Goal: Information Seeking & Learning: Learn about a topic

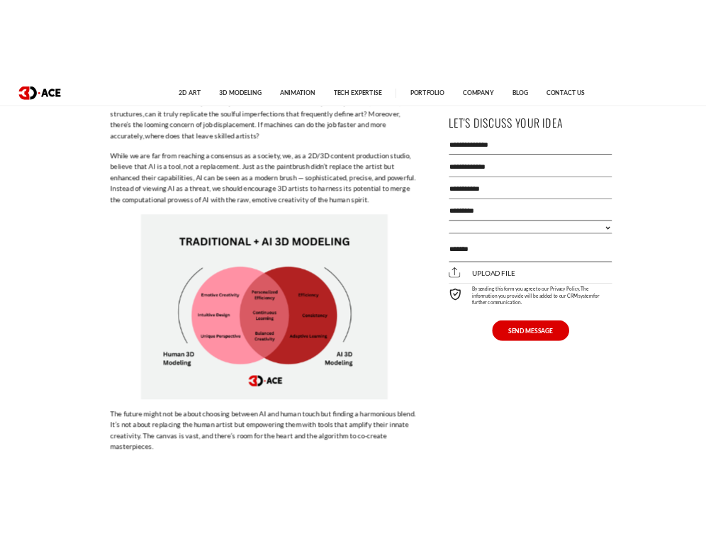
scroll to position [3059, 0]
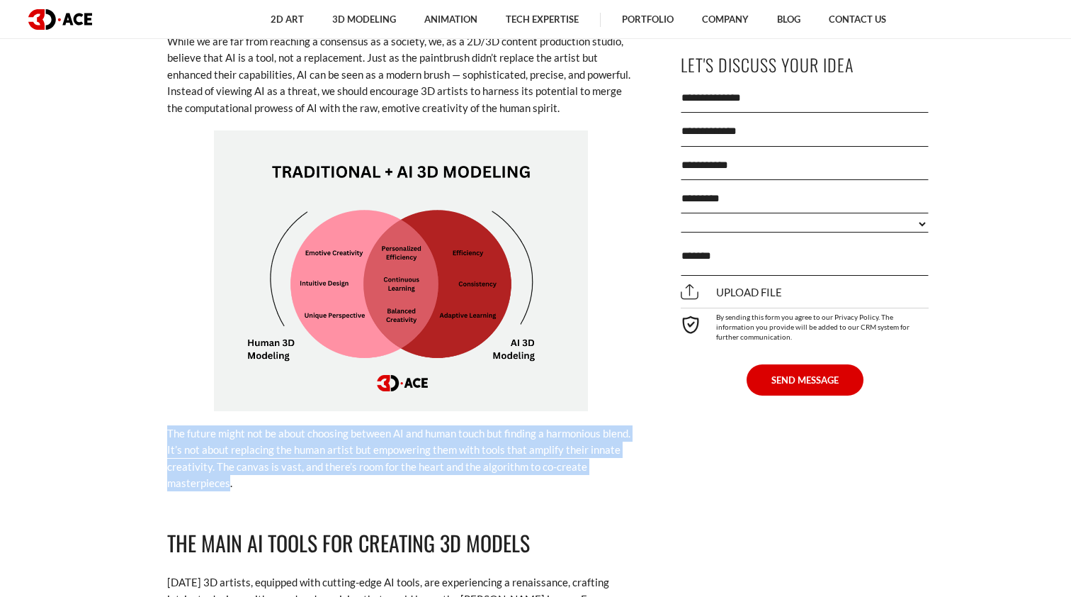
drag, startPoint x: 167, startPoint y: 373, endPoint x: 229, endPoint y: 424, distance: 80.5
click at [229, 425] on p "The future might not be about choosing between AI and human touch but finding a…" at bounding box center [401, 458] width 468 height 67
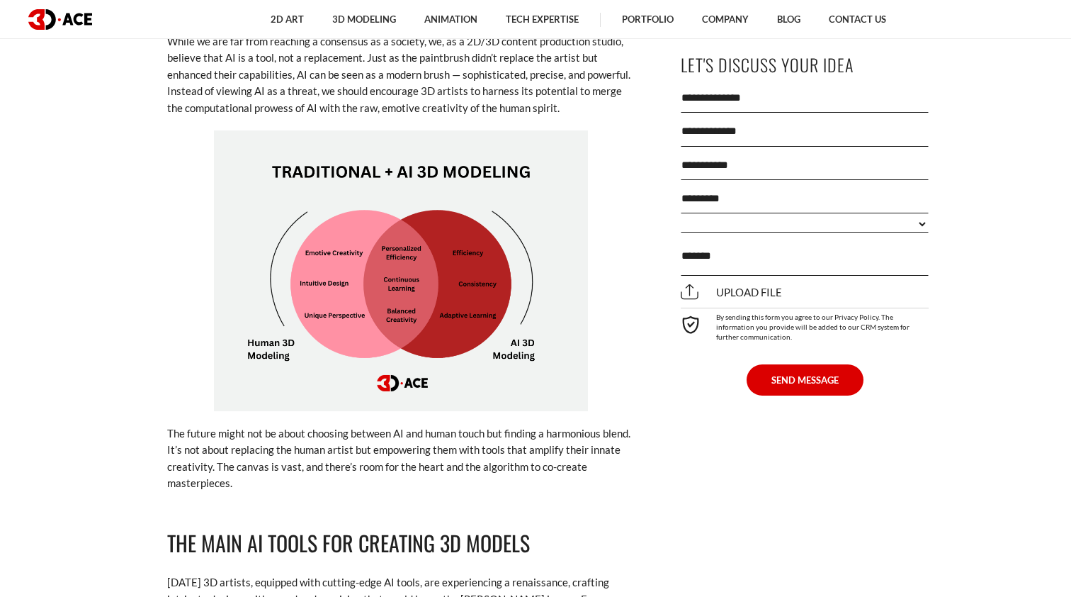
click at [249, 425] on p "The future might not be about choosing between AI and human touch but finding a…" at bounding box center [401, 458] width 468 height 67
drag, startPoint x: 382, startPoint y: 386, endPoint x: 456, endPoint y: 386, distance: 74.4
click at [456, 425] on p "The future might not be about choosing between AI and human touch but finding a…" at bounding box center [401, 458] width 468 height 67
click at [435, 262] on img at bounding box center [401, 270] width 374 height 281
click at [353, 425] on p "The future might not be about choosing between AI and human touch but finding a…" at bounding box center [401, 458] width 468 height 67
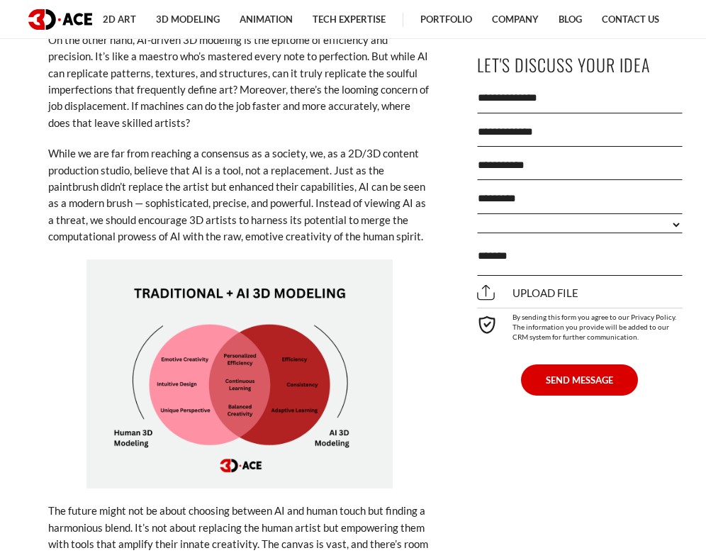
scroll to position [3253, 0]
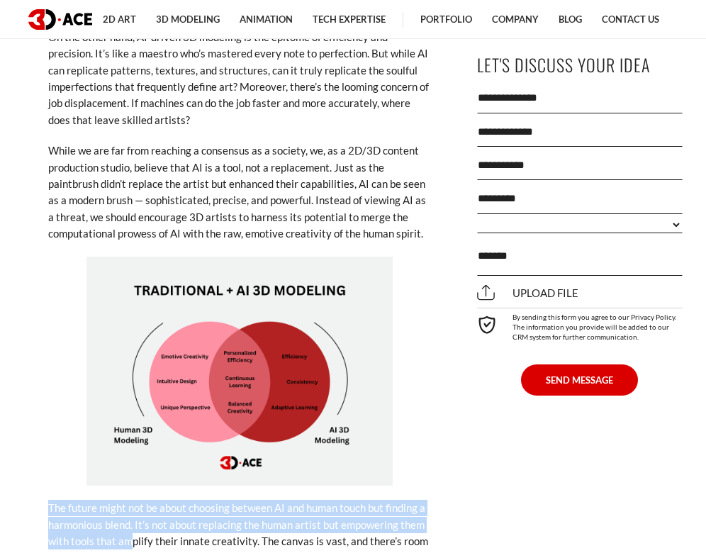
drag, startPoint x: 196, startPoint y: 376, endPoint x: 130, endPoint y: 517, distance: 156.3
click at [130, 517] on div "2023 will go in history as a year marked by the mass adoption of artificial int…" at bounding box center [239, 303] width 383 height 5882
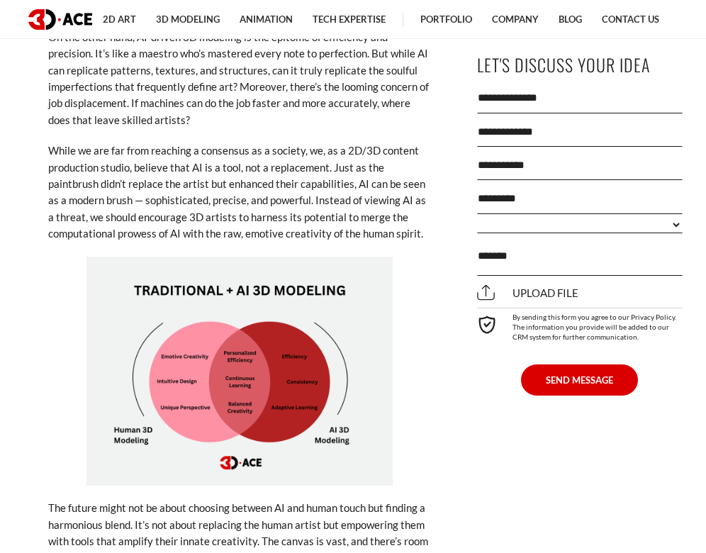
drag, startPoint x: 164, startPoint y: 395, endPoint x: 242, endPoint y: 298, distance: 125.0
click at [242, 298] on img at bounding box center [239, 372] width 306 height 230
drag, startPoint x: 242, startPoint y: 298, endPoint x: 359, endPoint y: 295, distance: 116.3
click at [359, 295] on img at bounding box center [239, 372] width 306 height 230
drag, startPoint x: 133, startPoint y: 263, endPoint x: 317, endPoint y: 270, distance: 183.7
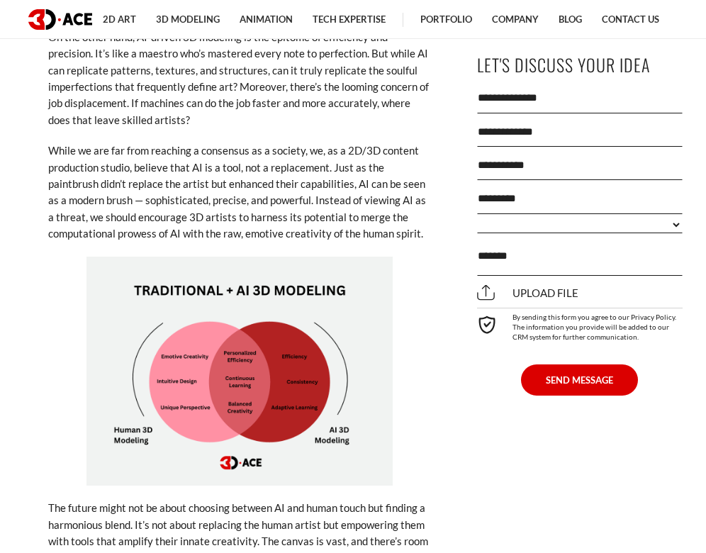
click at [317, 270] on img at bounding box center [239, 372] width 306 height 230
drag, startPoint x: 346, startPoint y: 271, endPoint x: 141, endPoint y: 266, distance: 204.9
click at [141, 266] on img at bounding box center [239, 372] width 306 height 230
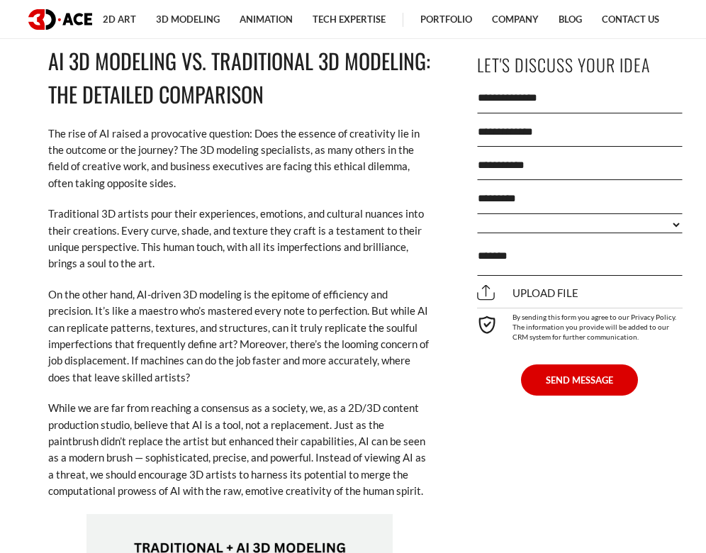
scroll to position [2922, 0]
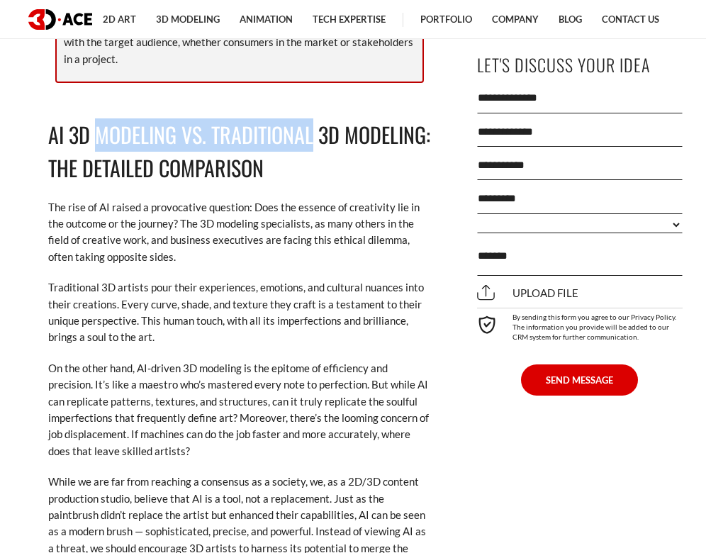
drag, startPoint x: 310, startPoint y: 125, endPoint x: 93, endPoint y: 120, distance: 217.6
click at [93, 120] on h2 "AI 3D Modeling vs. Traditional 3D Modeling: The Detailed Comparison" at bounding box center [239, 151] width 383 height 67
copy h2 "Modeling vs. Traditional"
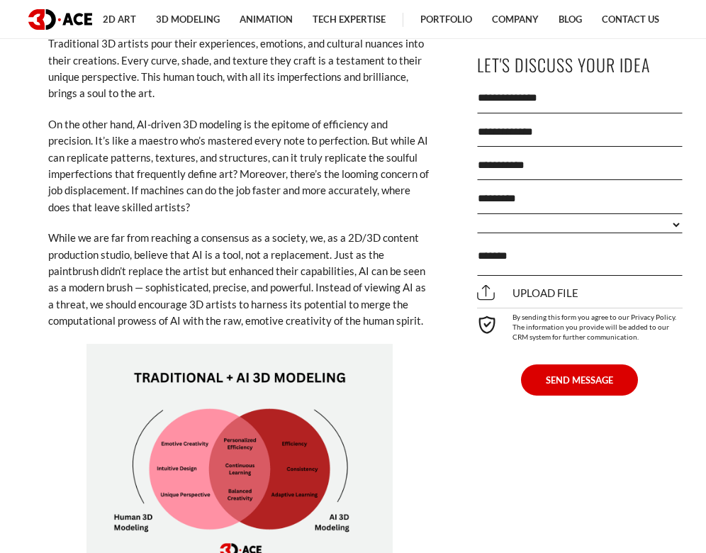
scroll to position [3168, 0]
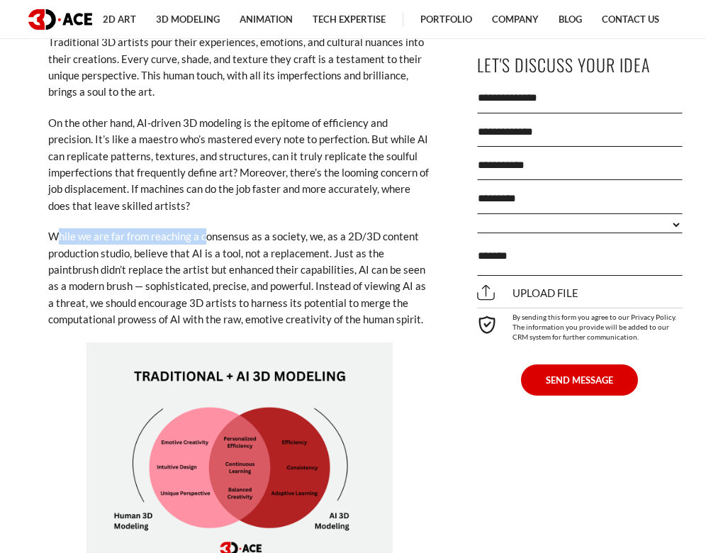
drag, startPoint x: 58, startPoint y: 215, endPoint x: 205, endPoint y: 210, distance: 146.8
click at [205, 210] on div "2023 will go in history as a year marked by the mass adoption of artificial int…" at bounding box center [239, 388] width 383 height 5882
click at [264, 228] on p "While we are far from reaching a consensus as a society, we, as a 2D/3D content…" at bounding box center [239, 277] width 383 height 99
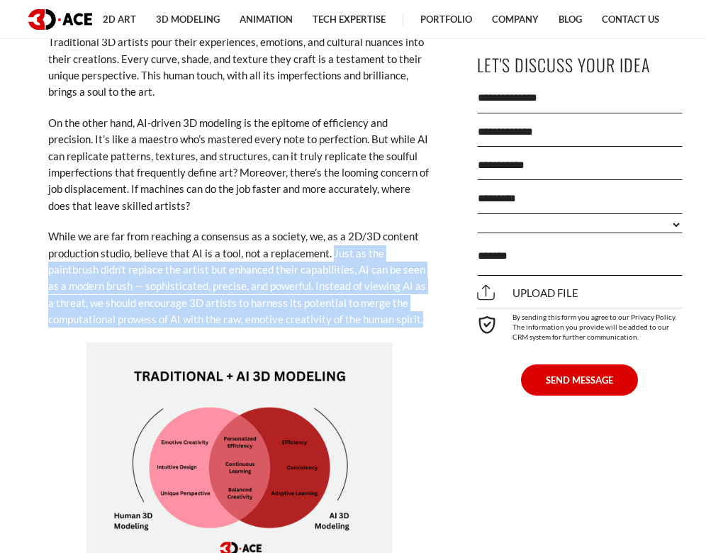
drag, startPoint x: 332, startPoint y: 237, endPoint x: 422, endPoint y: 291, distance: 105.2
click at [422, 291] on p "While we are far from reaching a consensus as a society, we, as a 2D/3D content…" at bounding box center [239, 277] width 383 height 99
copy p "Just as the paintbrush didn’t replace the artist but enhanced their capabilitie…"
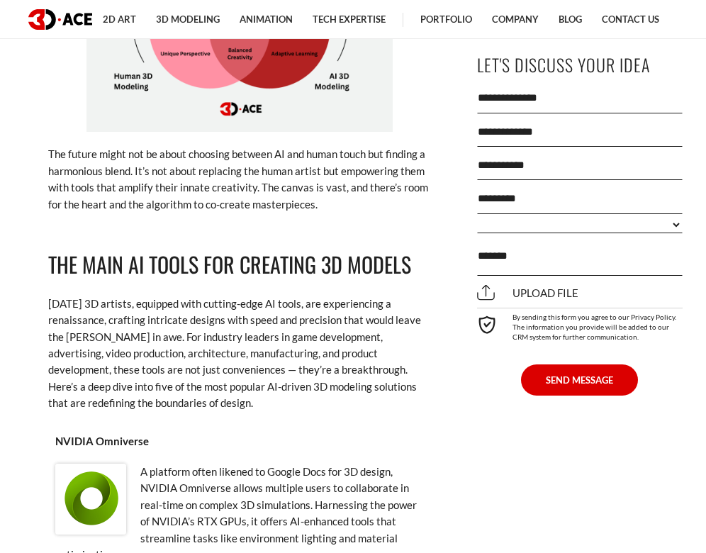
scroll to position [3560, 0]
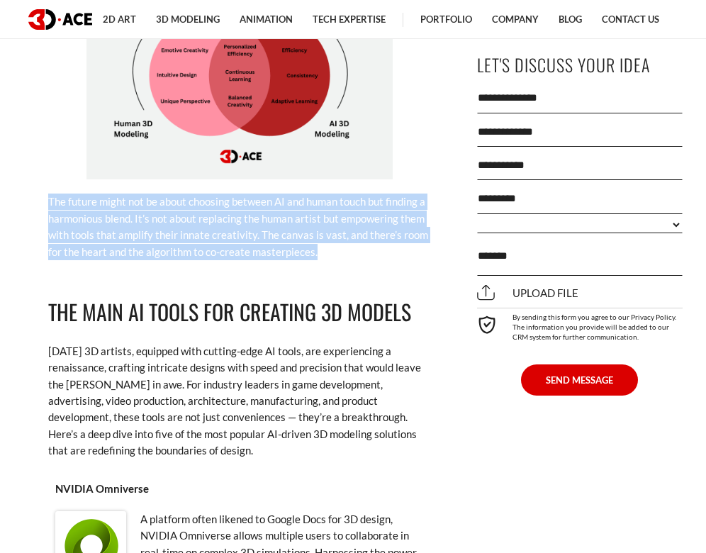
drag, startPoint x: 44, startPoint y: 176, endPoint x: 342, endPoint y: 227, distance: 302.0
copy p "The future might not be about choosing between AI and human touch but finding a…"
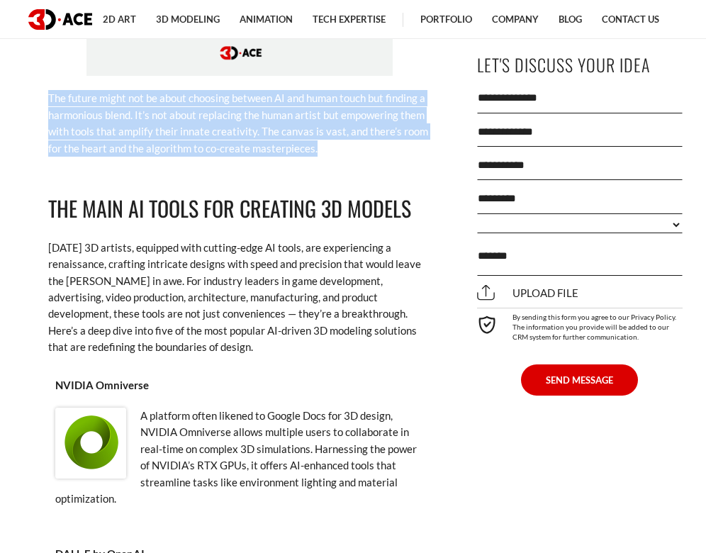
scroll to position [3662, 0]
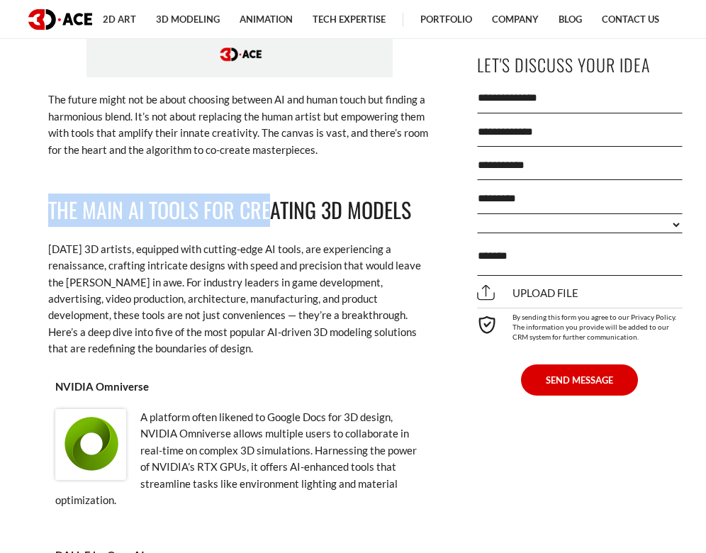
drag, startPoint x: 50, startPoint y: 194, endPoint x: 270, endPoint y: 190, distance: 220.4
click at [270, 193] on h2 "The Main AI Tools for Creating 3D Models" at bounding box center [239, 209] width 383 height 33
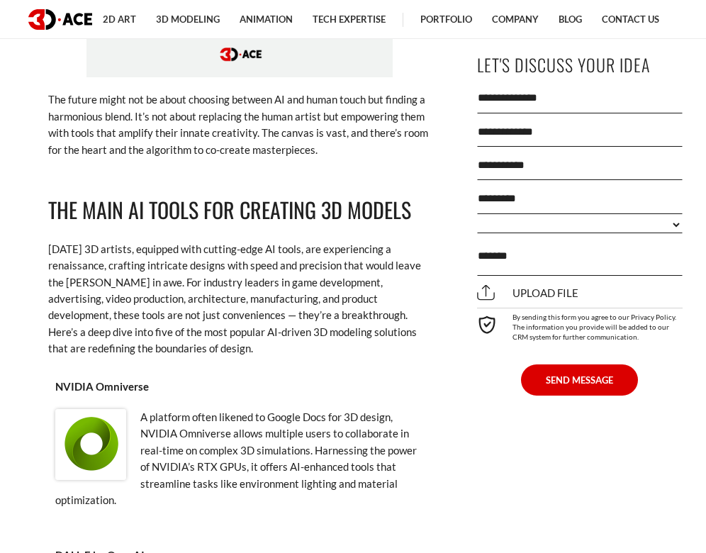
click at [211, 193] on h2 "The Main AI Tools for Creating 3D Models" at bounding box center [239, 209] width 383 height 33
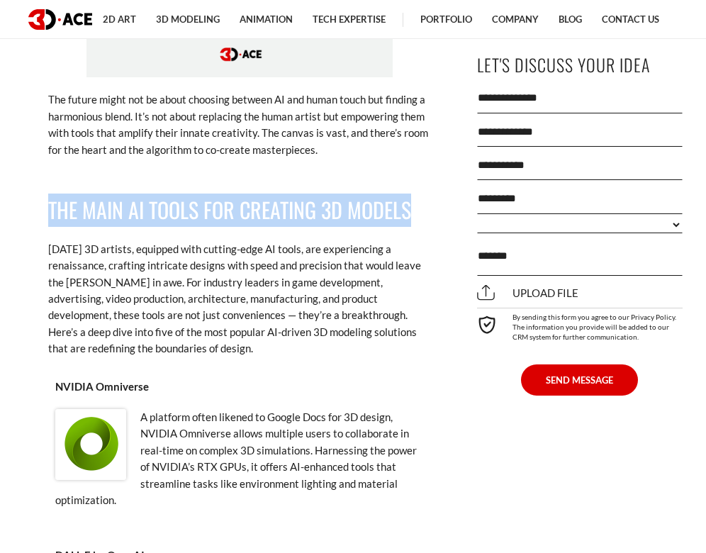
drag, startPoint x: 52, startPoint y: 188, endPoint x: 417, endPoint y: 196, distance: 364.3
click at [417, 196] on h2 "The Main AI Tools for Creating 3D Models" at bounding box center [239, 209] width 383 height 33
copy h2 "The Main AI Tools for Creating 3D Models"
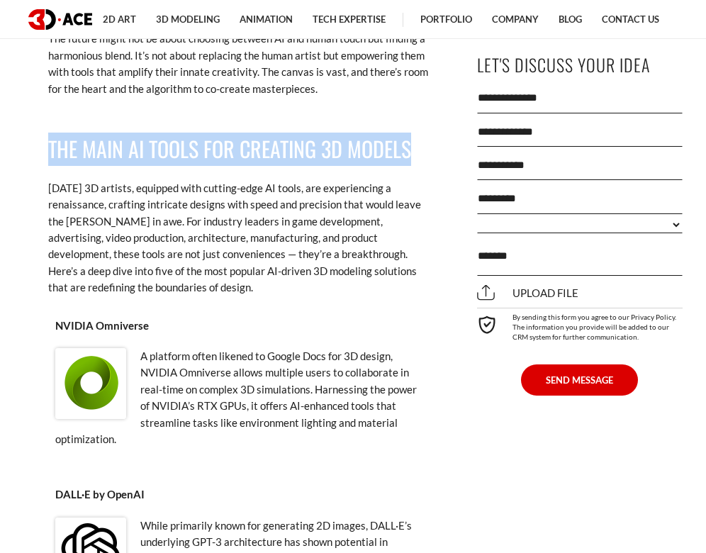
scroll to position [3754, 0]
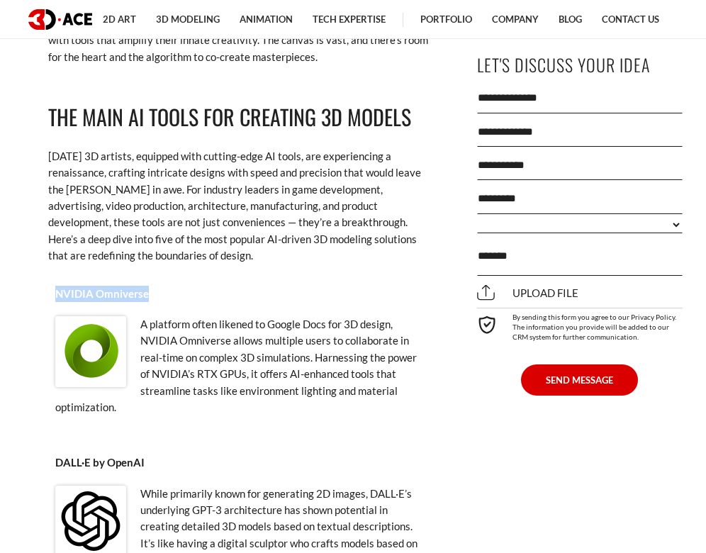
drag, startPoint x: 151, startPoint y: 269, endPoint x: 38, endPoint y: 268, distance: 112.7
copy p "NVIDIA Omniverse"
drag, startPoint x: 150, startPoint y: 439, endPoint x: 51, endPoint y: 438, distance: 99.2
click at [51, 447] on div "DALL·E by OpenAI While primarily known for generating 2D images, DALL·E’s under…" at bounding box center [239, 518] width 383 height 142
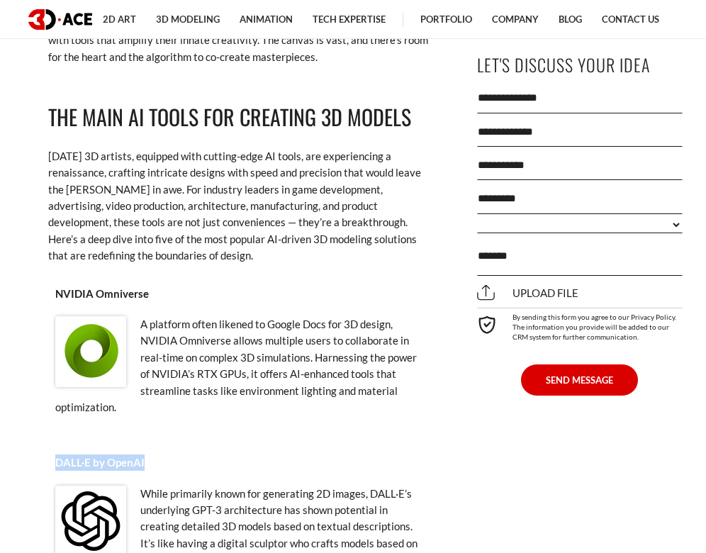
copy p "DALL·E by OpenAI"
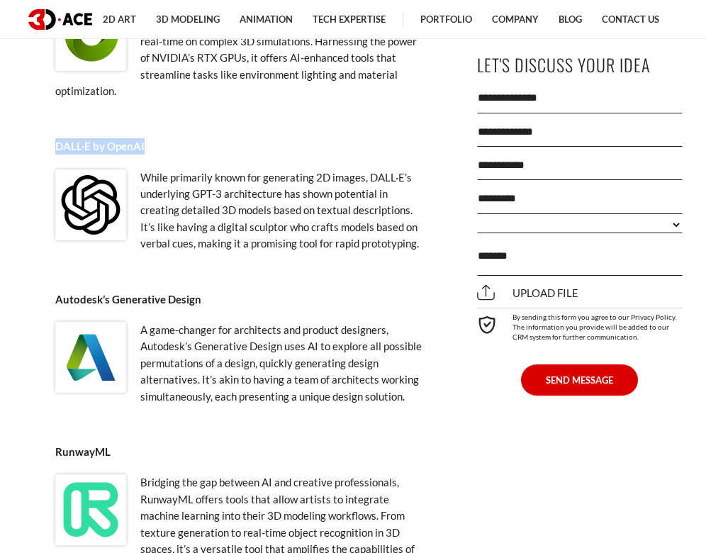
scroll to position [4078, 0]
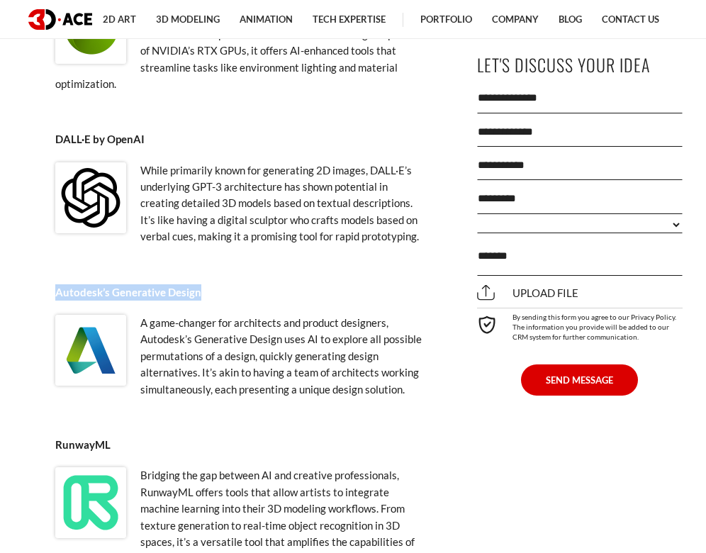
drag, startPoint x: 198, startPoint y: 265, endPoint x: 45, endPoint y: 263, distance: 153.1
copy p "Autodesk’s Generative Design"
drag, startPoint x: 93, startPoint y: 159, endPoint x: 74, endPoint y: 473, distance: 314.5
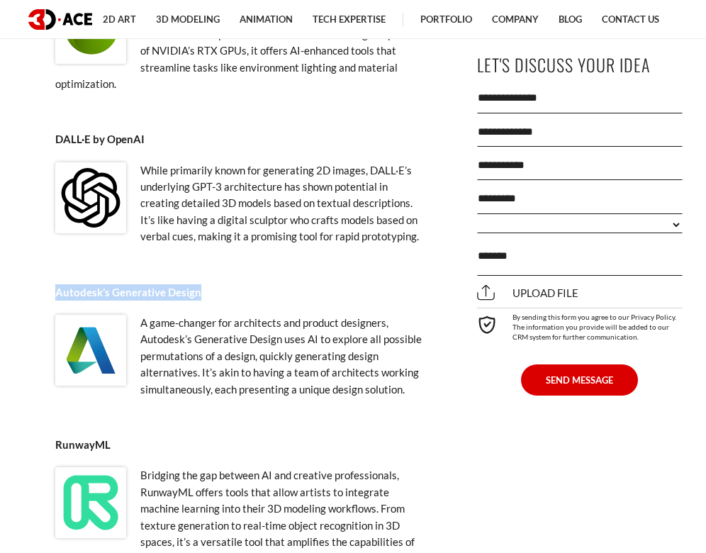
click at [77, 193] on img at bounding box center [90, 197] width 71 height 71
drag, startPoint x: 90, startPoint y: 174, endPoint x: 76, endPoint y: 150, distance: 28.6
click at [76, 162] on img at bounding box center [90, 197] width 71 height 71
drag, startPoint x: 63, startPoint y: 148, endPoint x: 140, endPoint y: 214, distance: 101.5
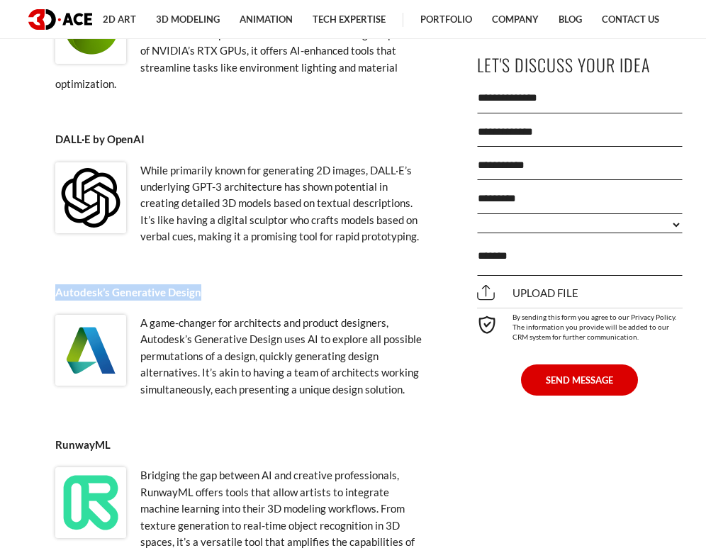
click at [140, 214] on div "DALL·E by OpenAI While primarily known for generating 2D images, DALL·E’s under…" at bounding box center [239, 195] width 383 height 142
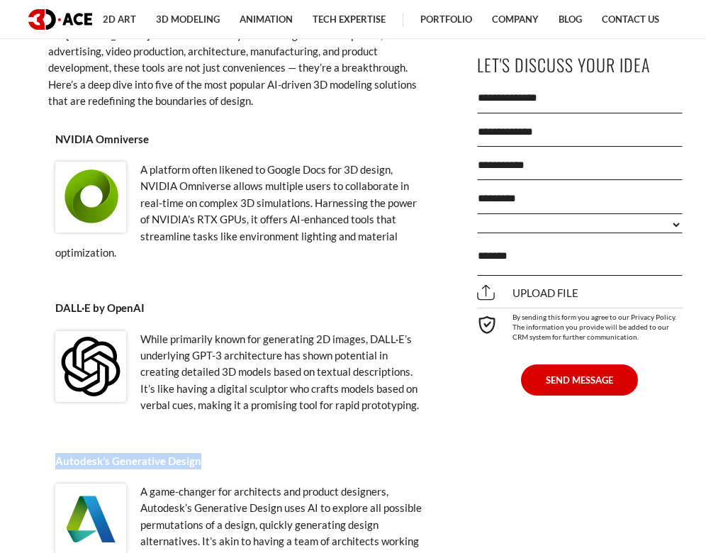
scroll to position [3905, 0]
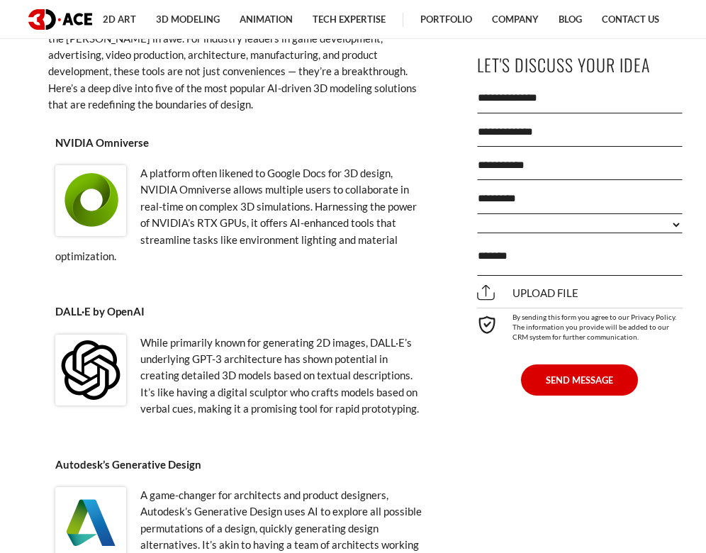
click at [244, 202] on p "A platform often likened to Google Docs for 3D design, NVIDIA Omniverse allows …" at bounding box center [239, 214] width 368 height 99
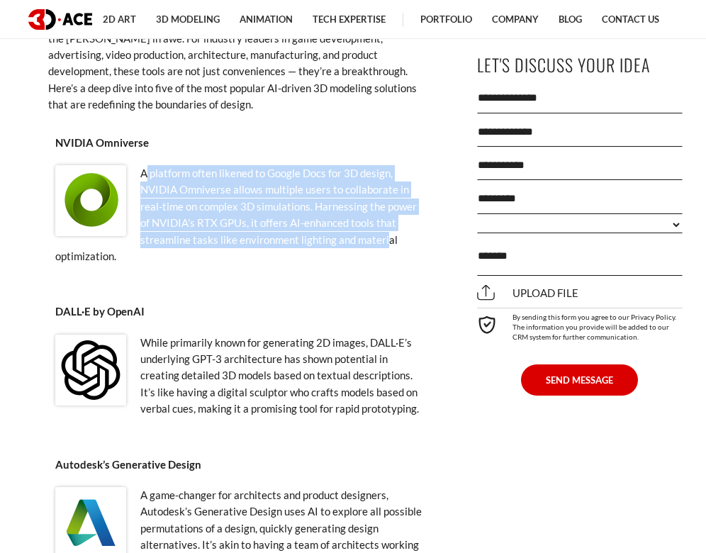
drag, startPoint x: 145, startPoint y: 148, endPoint x: 383, endPoint y: 209, distance: 246.5
click at [383, 209] on p "A platform often likened to Google Docs for 3D design, NVIDIA Omniverse allows …" at bounding box center [239, 214] width 368 height 99
click at [272, 198] on p "A platform often likened to Google Docs for 3D design, NVIDIA Omniverse allows …" at bounding box center [239, 214] width 368 height 99
drag, startPoint x: 115, startPoint y: 230, endPoint x: 138, endPoint y: 154, distance: 80.0
click at [138, 165] on p "A platform often likened to Google Docs for 3D design, NVIDIA Omniverse allows …" at bounding box center [239, 214] width 368 height 99
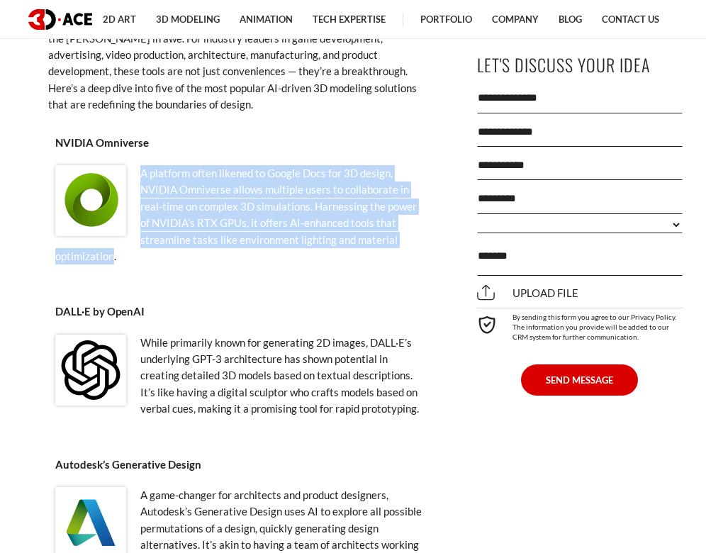
copy p "A platform often likened to Google Docs for 3D design, NVIDIA Omniverse allows …"
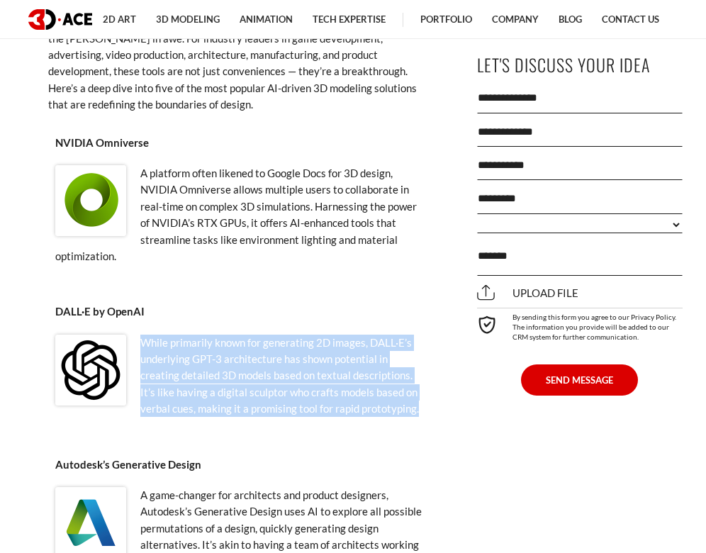
drag, startPoint x: 141, startPoint y: 316, endPoint x: 426, endPoint y: 385, distance: 293.1
click at [426, 385] on div "DALL·E by OpenAI While primarily known for generating 2D images, DALL·E’s under…" at bounding box center [239, 367] width 383 height 142
copy p "While primarily known for generating 2D images, DALL·E’s underlying GPT-3 archi…"
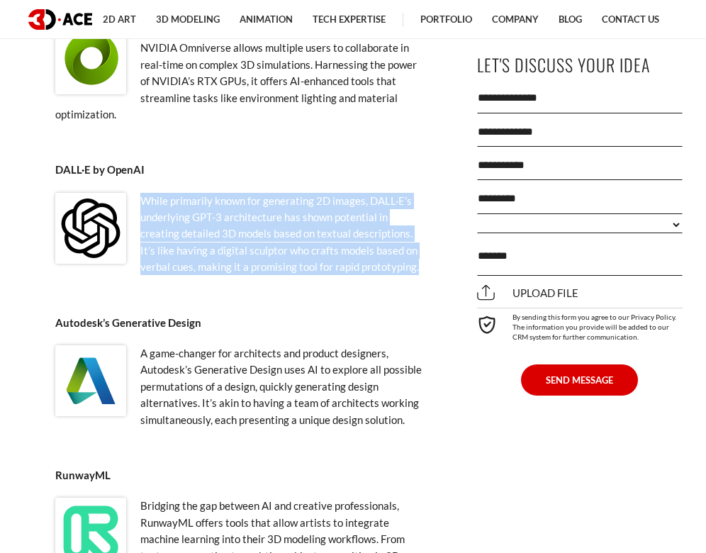
scroll to position [4068, 0]
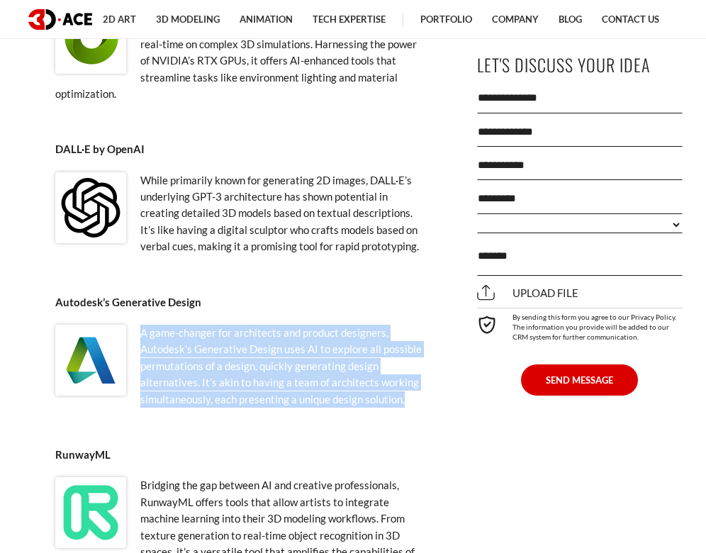
drag, startPoint x: 140, startPoint y: 305, endPoint x: 425, endPoint y: 368, distance: 292.5
click at [425, 368] on div "Autodesk’s Generative Design A game-changer for architects and product designer…" at bounding box center [239, 358] width 383 height 142
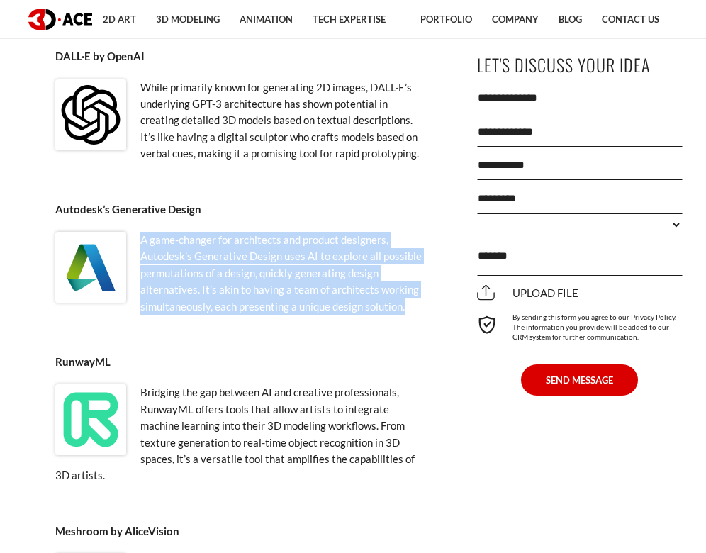
scroll to position [4172, 0]
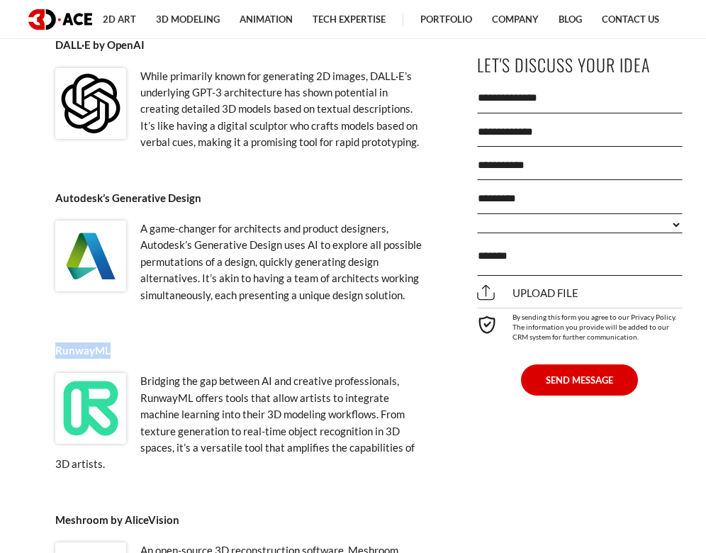
drag, startPoint x: 125, startPoint y: 321, endPoint x: 21, endPoint y: 321, distance: 103.5
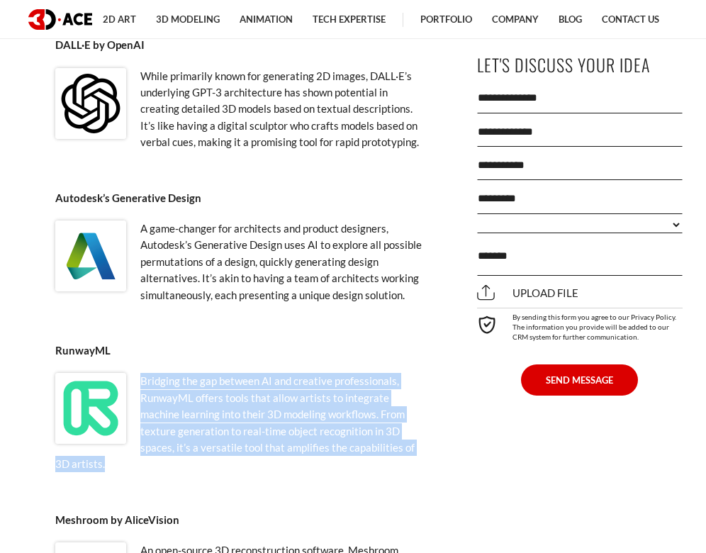
drag, startPoint x: 140, startPoint y: 353, endPoint x: 162, endPoint y: 434, distance: 84.4
click at [162, 434] on p "Bridging the gap between AI and creative professionals, RunwayML offers tools t…" at bounding box center [239, 422] width 368 height 99
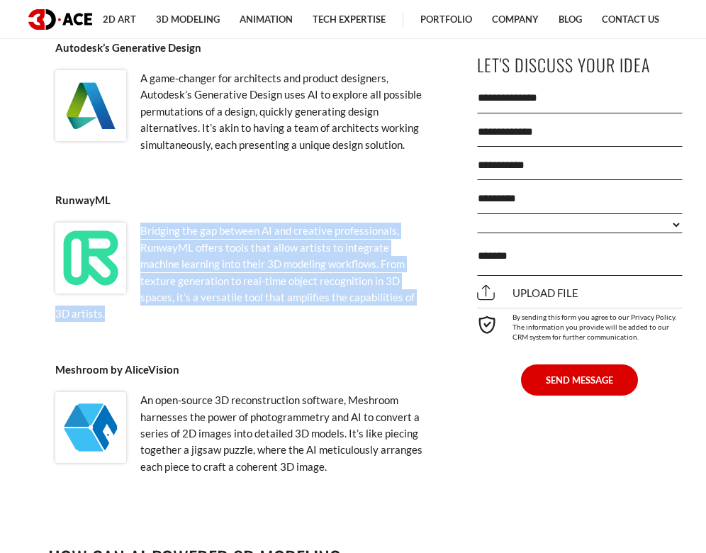
scroll to position [4358, 0]
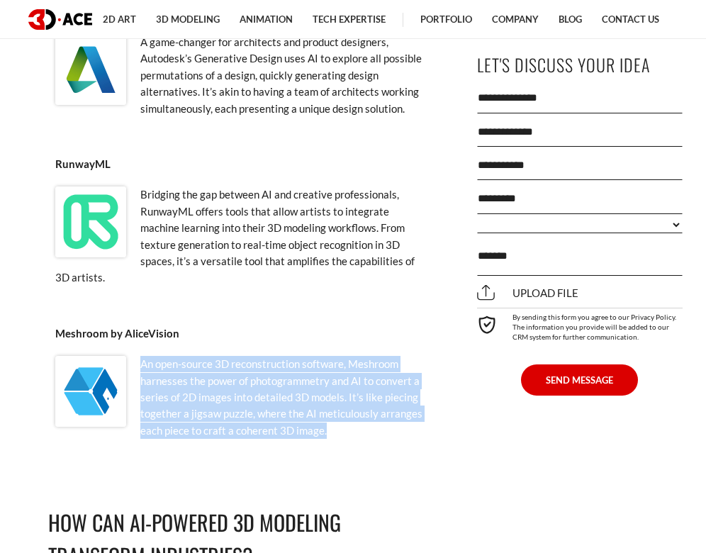
drag, startPoint x: 342, startPoint y: 403, endPoint x: 138, endPoint y: 330, distance: 216.7
click at [138, 356] on p "An open-source 3D reconstruction software, Meshroom harnesses the power of phot…" at bounding box center [239, 397] width 368 height 83
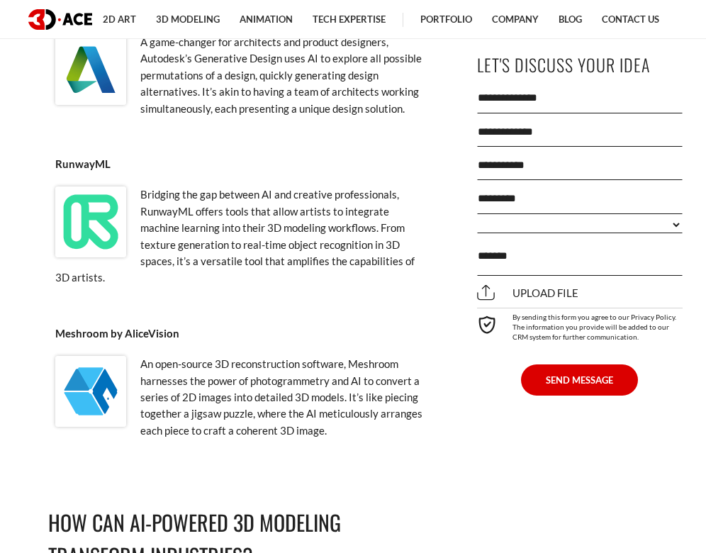
click at [191, 325] on p "Meshroom by AliceVision" at bounding box center [239, 333] width 368 height 16
click at [190, 325] on p "Meshroom by AliceVision" at bounding box center [239, 333] width 368 height 16
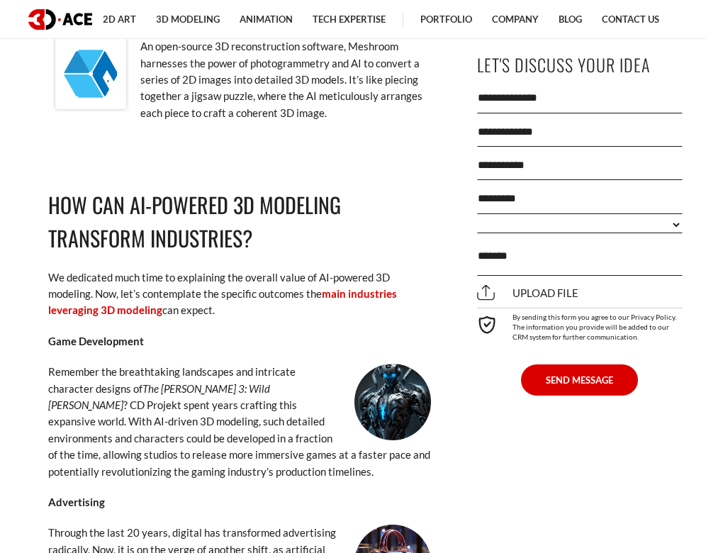
scroll to position [4654, 0]
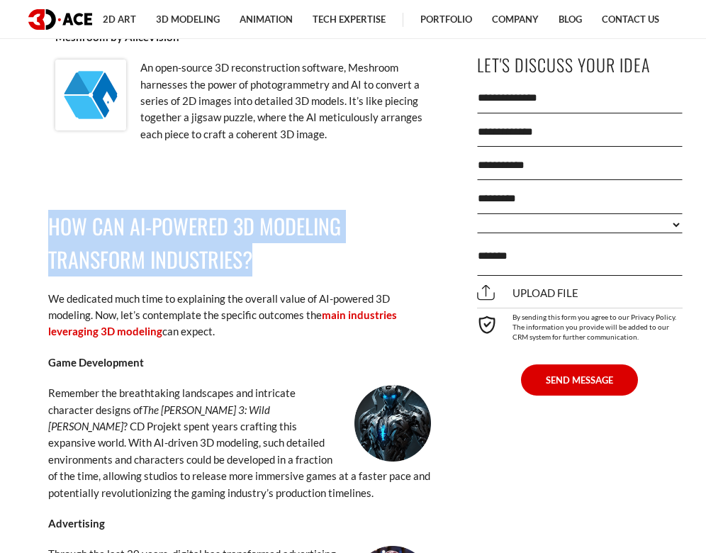
drag, startPoint x: 48, startPoint y: 193, endPoint x: 274, endPoint y: 221, distance: 227.1
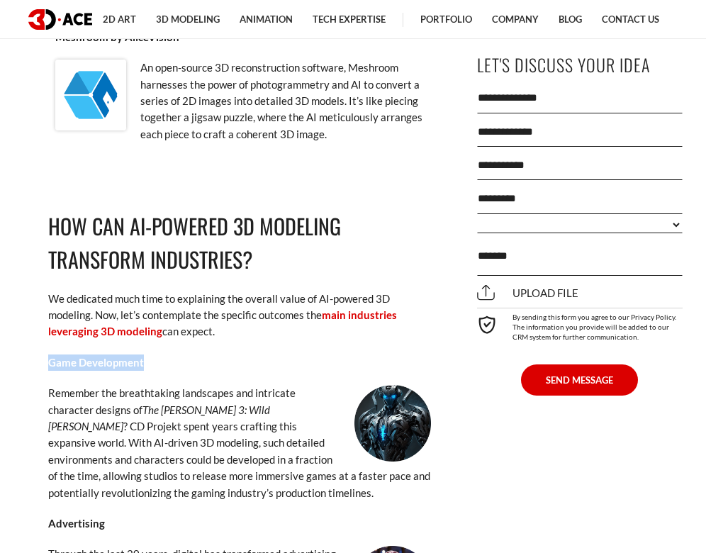
drag, startPoint x: 147, startPoint y: 325, endPoint x: 42, endPoint y: 325, distance: 105.6
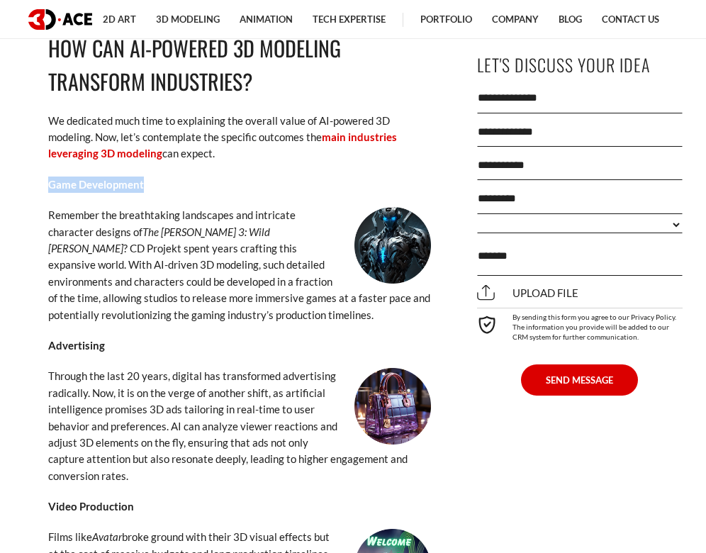
scroll to position [4834, 0]
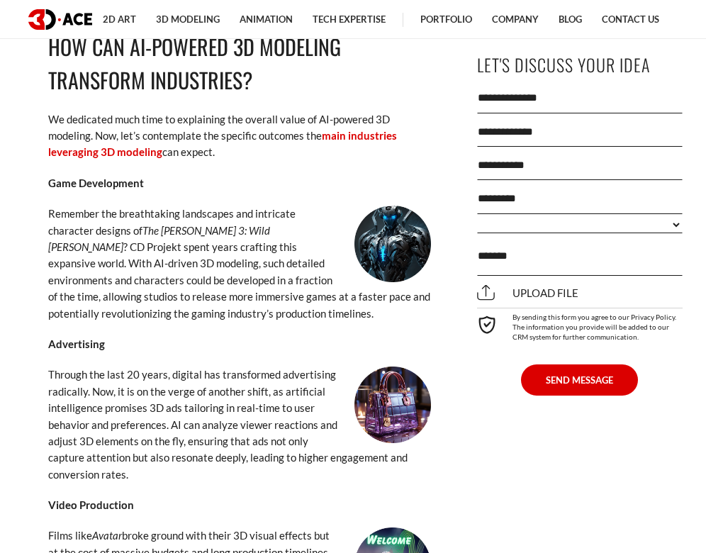
click at [77, 337] on strong "Advertising" at bounding box center [76, 343] width 57 height 13
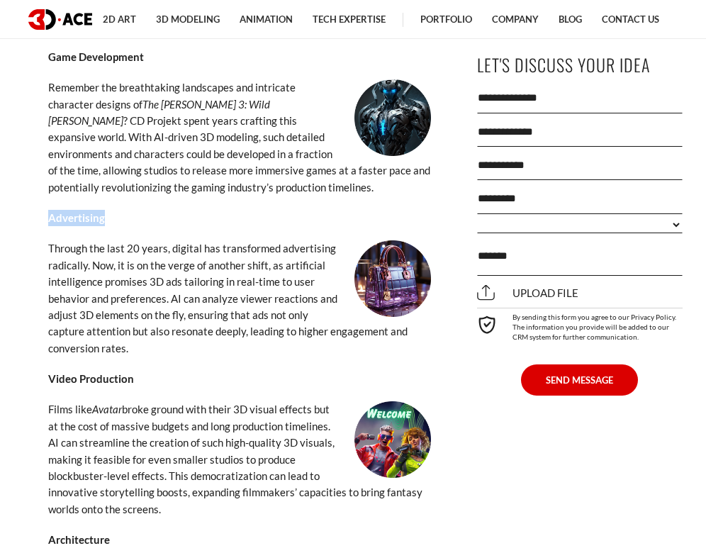
scroll to position [4985, 0]
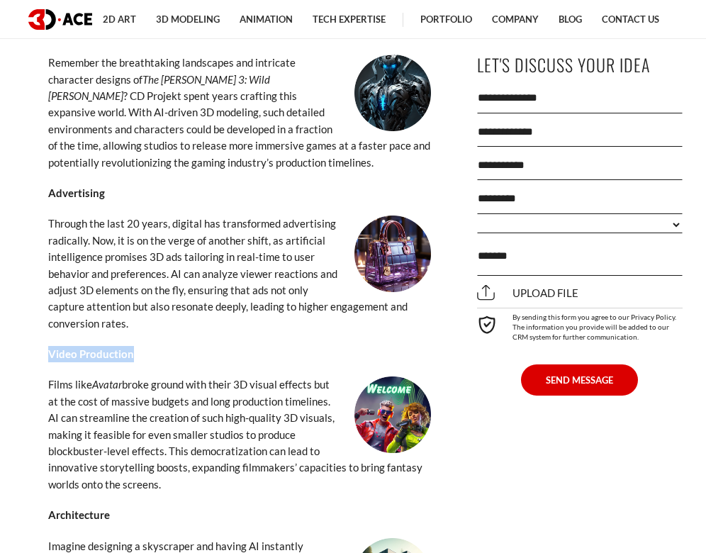
drag, startPoint x: 137, startPoint y: 320, endPoint x: 36, endPoint y: 319, distance: 100.6
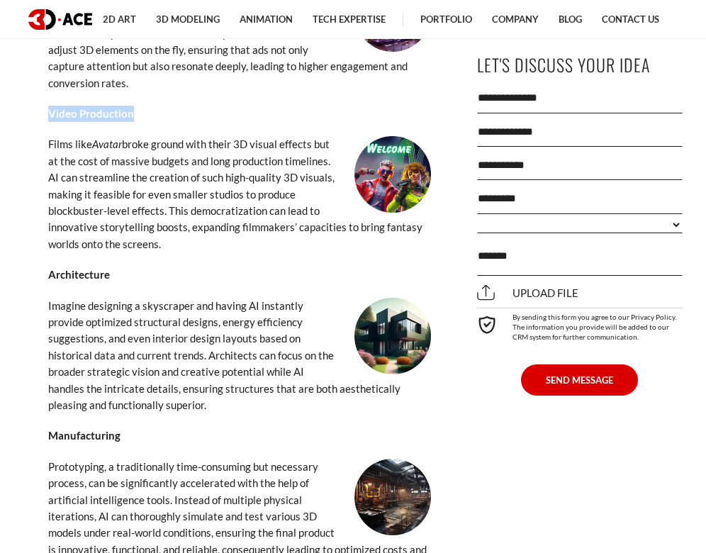
scroll to position [5254, 0]
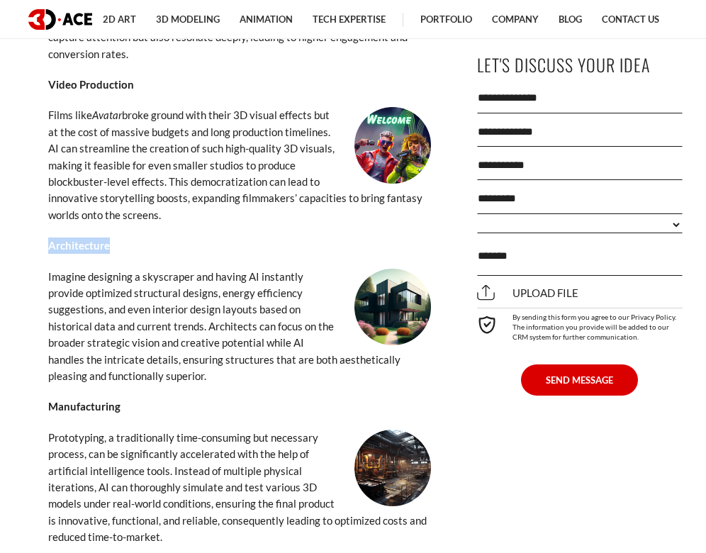
drag, startPoint x: 113, startPoint y: 204, endPoint x: 26, endPoint y: 201, distance: 86.5
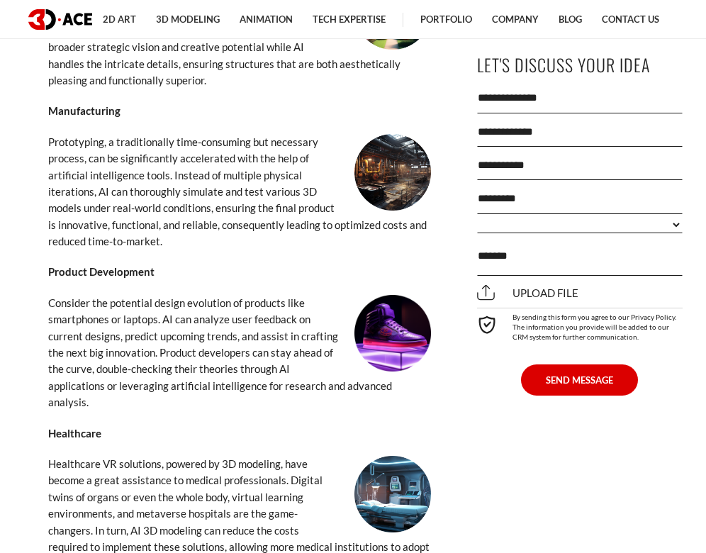
scroll to position [5554, 0]
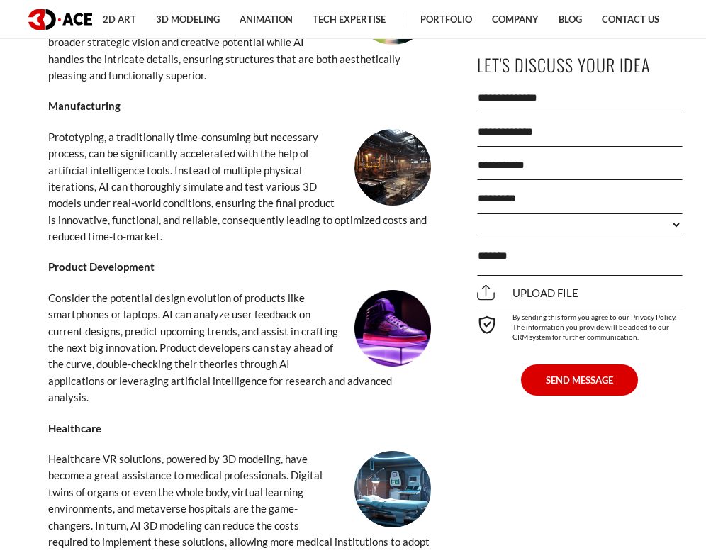
click at [65, 422] on strong "Healthcare" at bounding box center [74, 428] width 53 height 13
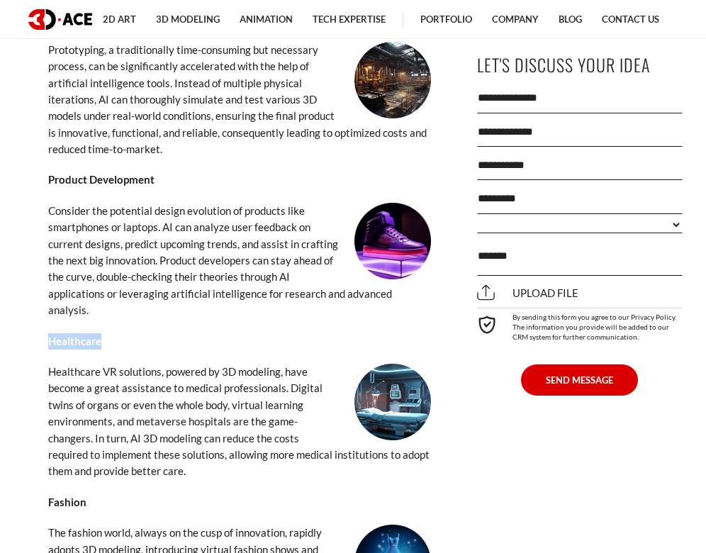
scroll to position [5646, 0]
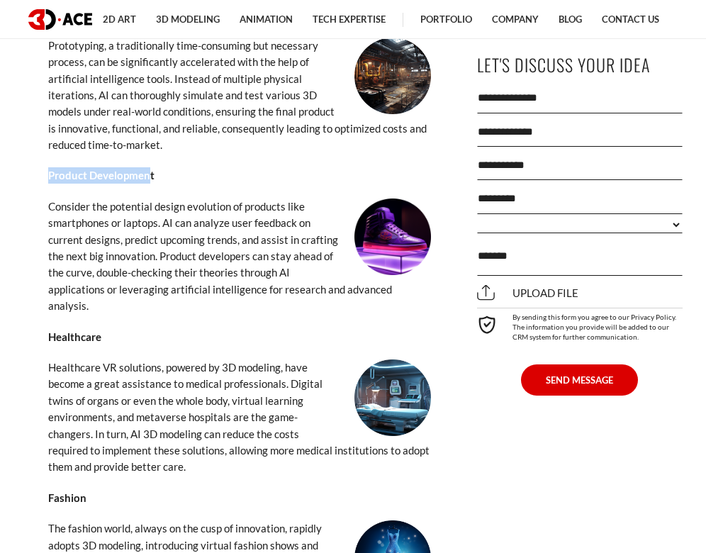
drag, startPoint x: 150, startPoint y: 130, endPoint x: 11, endPoint y: 130, distance: 138.9
click at [110, 169] on strong "Product Development" at bounding box center [101, 175] width 106 height 13
drag, startPoint x: 164, startPoint y: 130, endPoint x: 31, endPoint y: 128, distance: 132.5
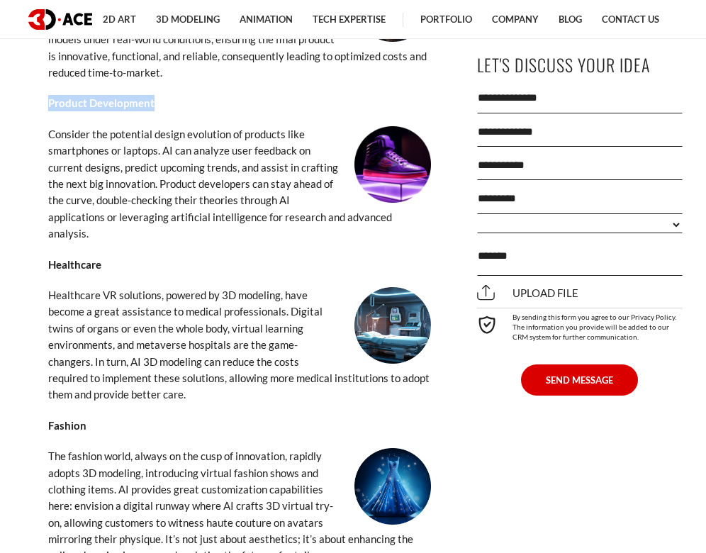
scroll to position [5732, 0]
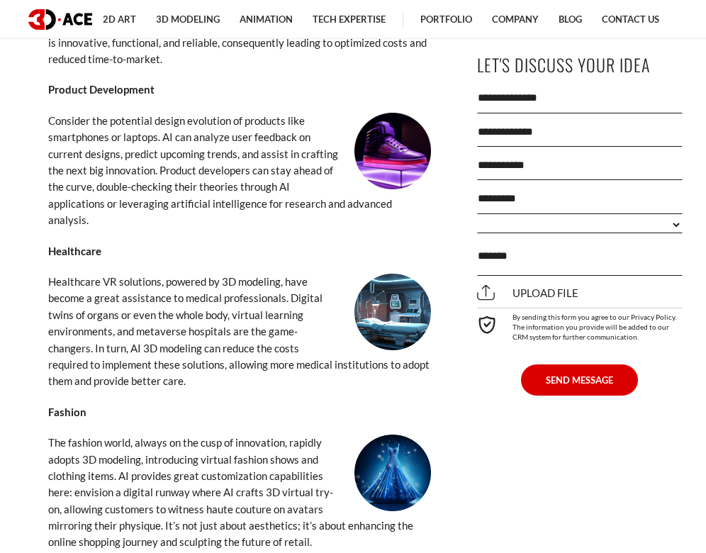
click at [116, 404] on p "Fashion" at bounding box center [239, 412] width 383 height 16
drag, startPoint x: 103, startPoint y: 347, endPoint x: 38, endPoint y: 347, distance: 65.9
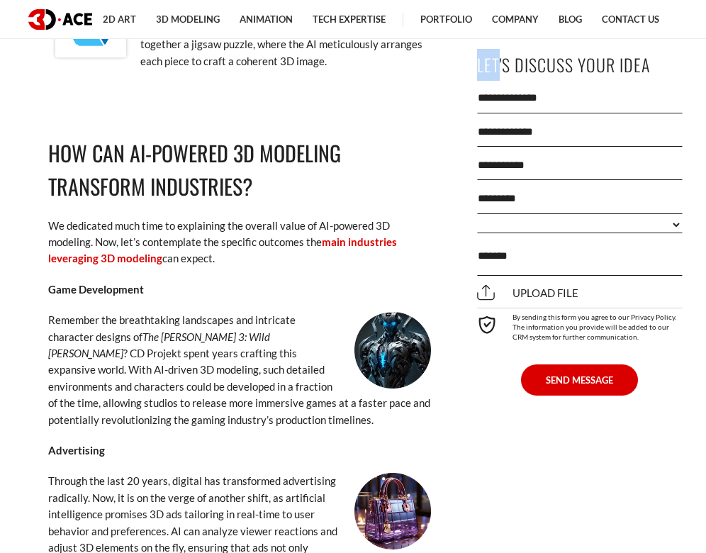
scroll to position [4713, 0]
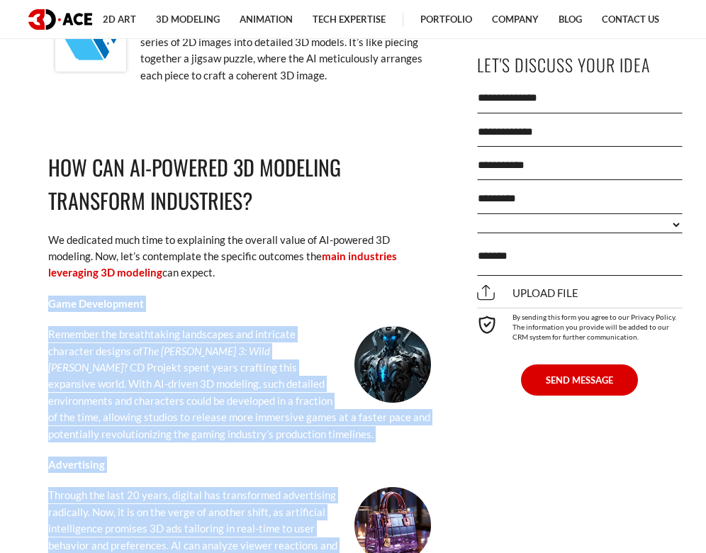
drag, startPoint x: 315, startPoint y: 225, endPoint x: 9, endPoint y: 267, distance: 308.4
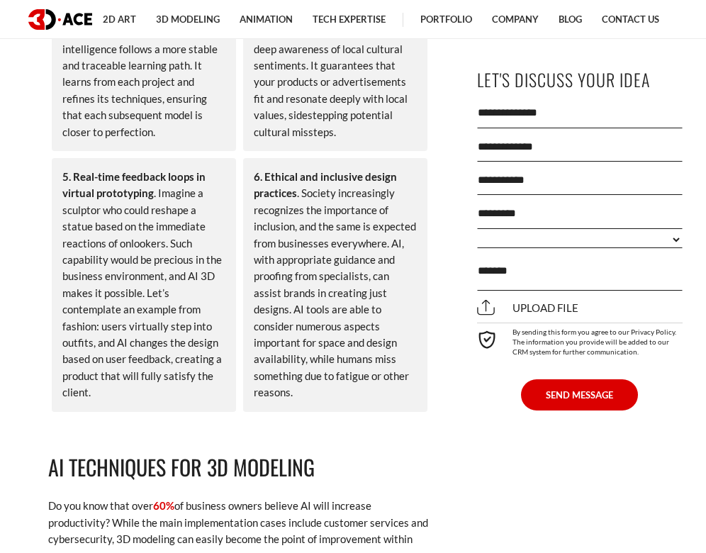
scroll to position [1475, 0]
